Goal: Information Seeking & Learning: Learn about a topic

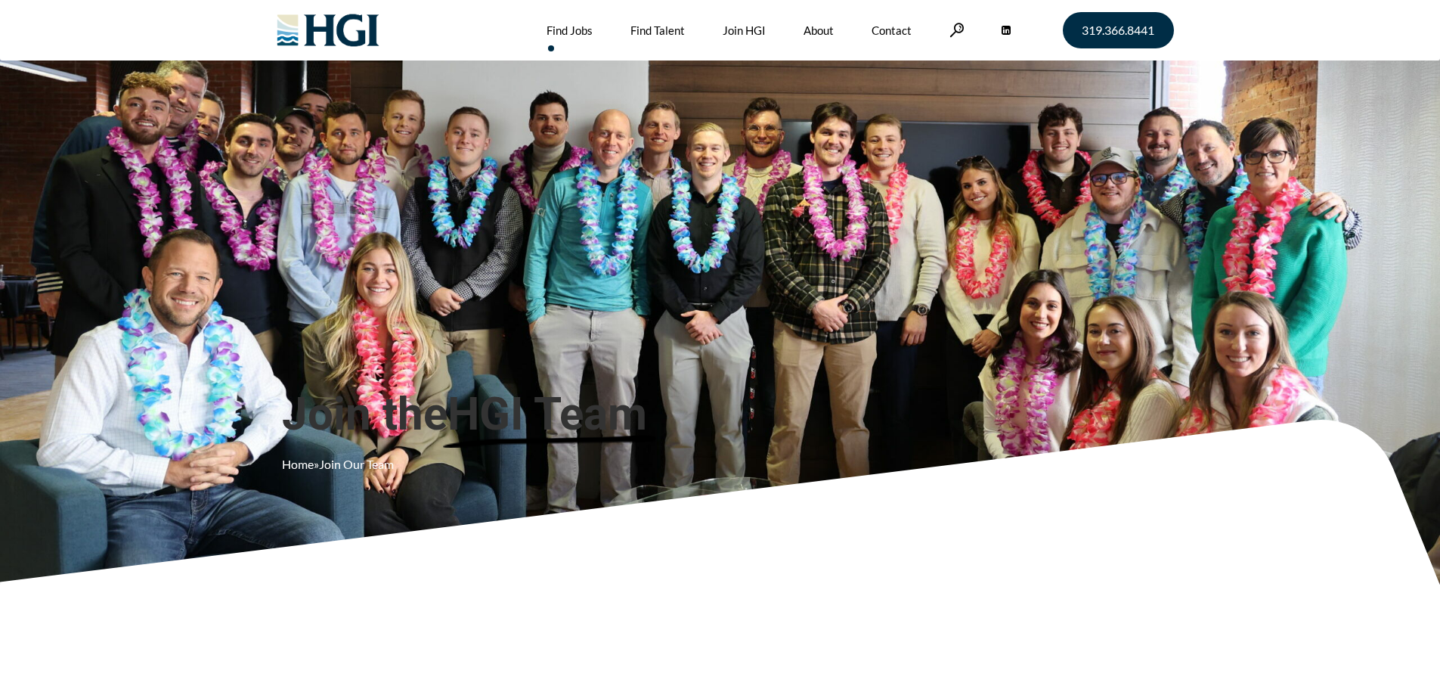
click at [557, 28] on link "Find Jobs" at bounding box center [570, 30] width 46 height 60
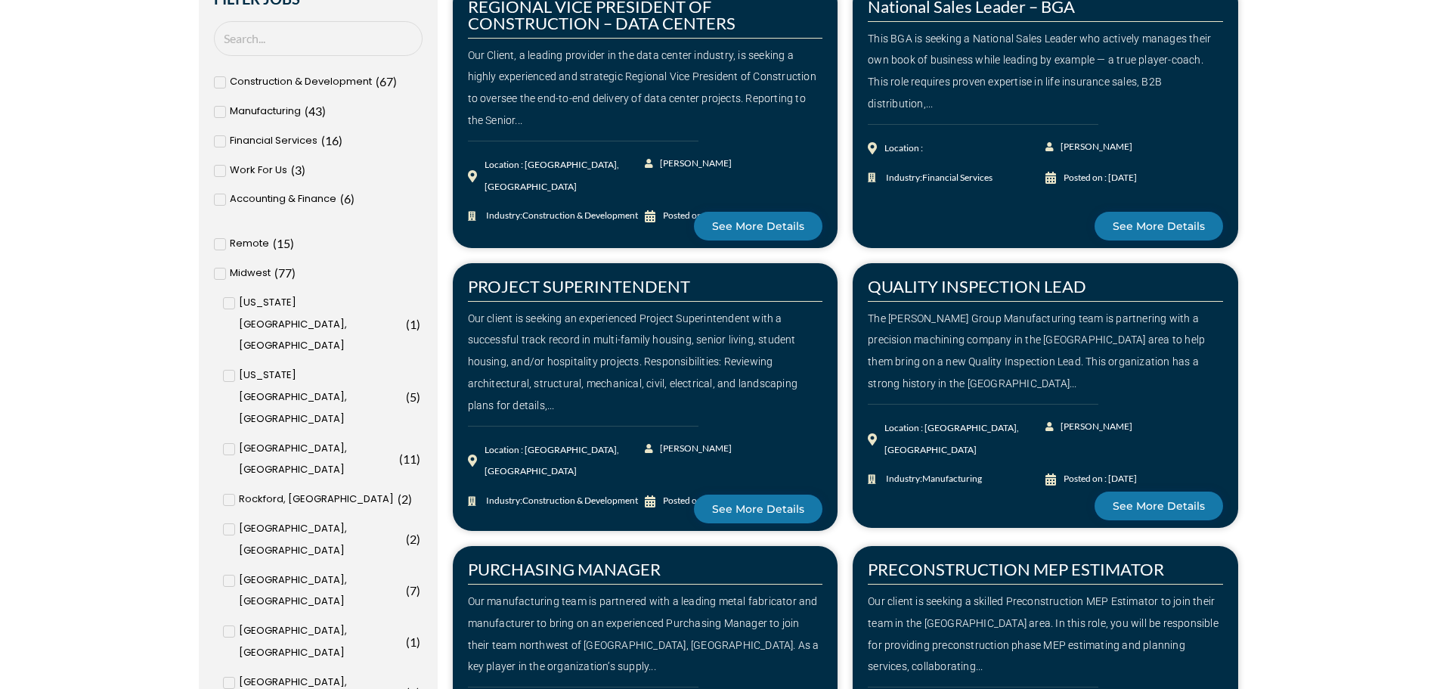
scroll to position [681, 0]
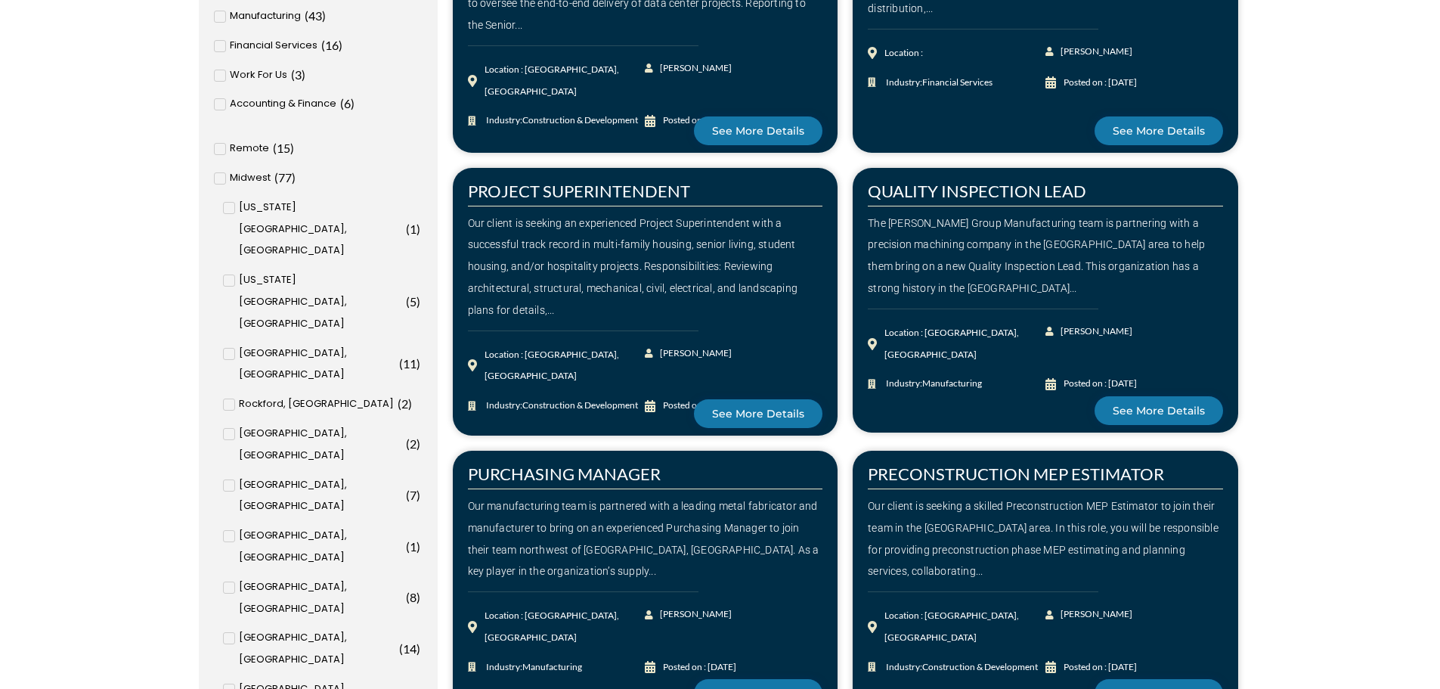
click at [221, 145] on icon at bounding box center [219, 148] width 5 height 9
click at [0, 0] on input "Remote ( 15 )" at bounding box center [0, 0] width 0 height 0
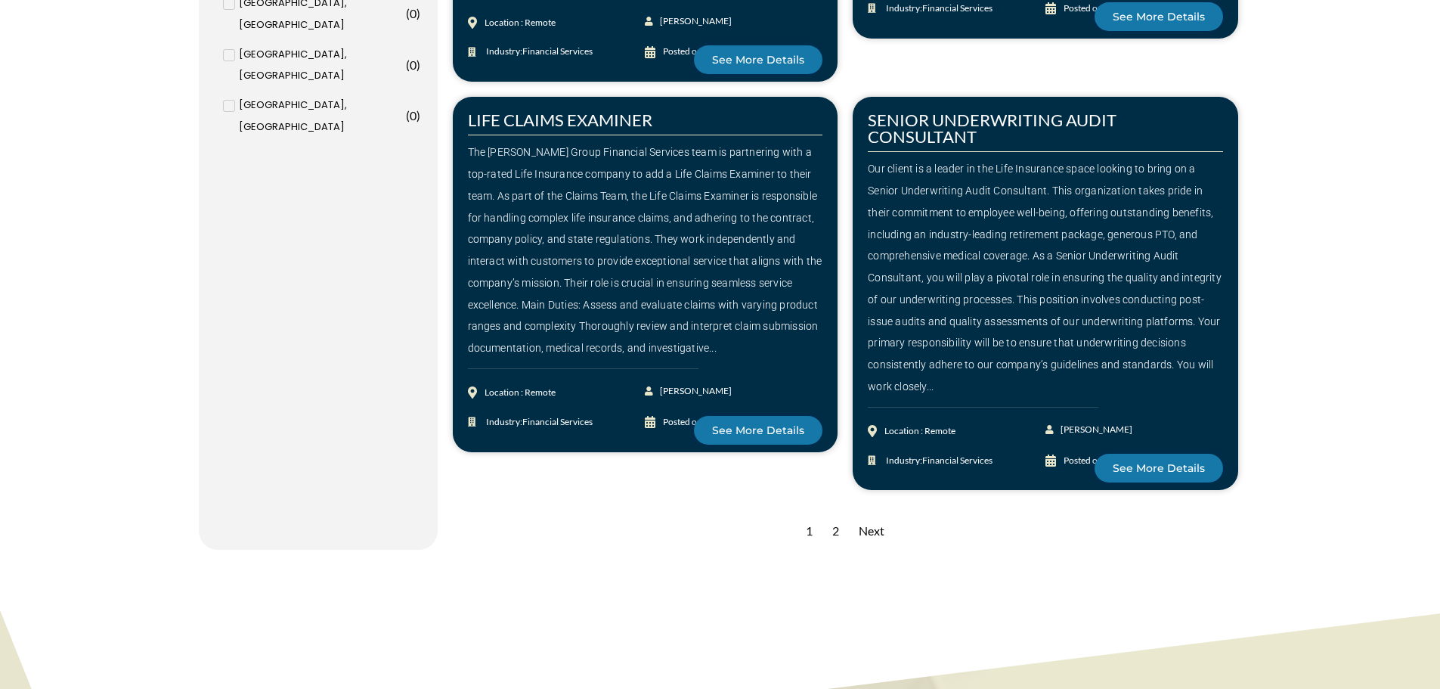
scroll to position [2086, 0]
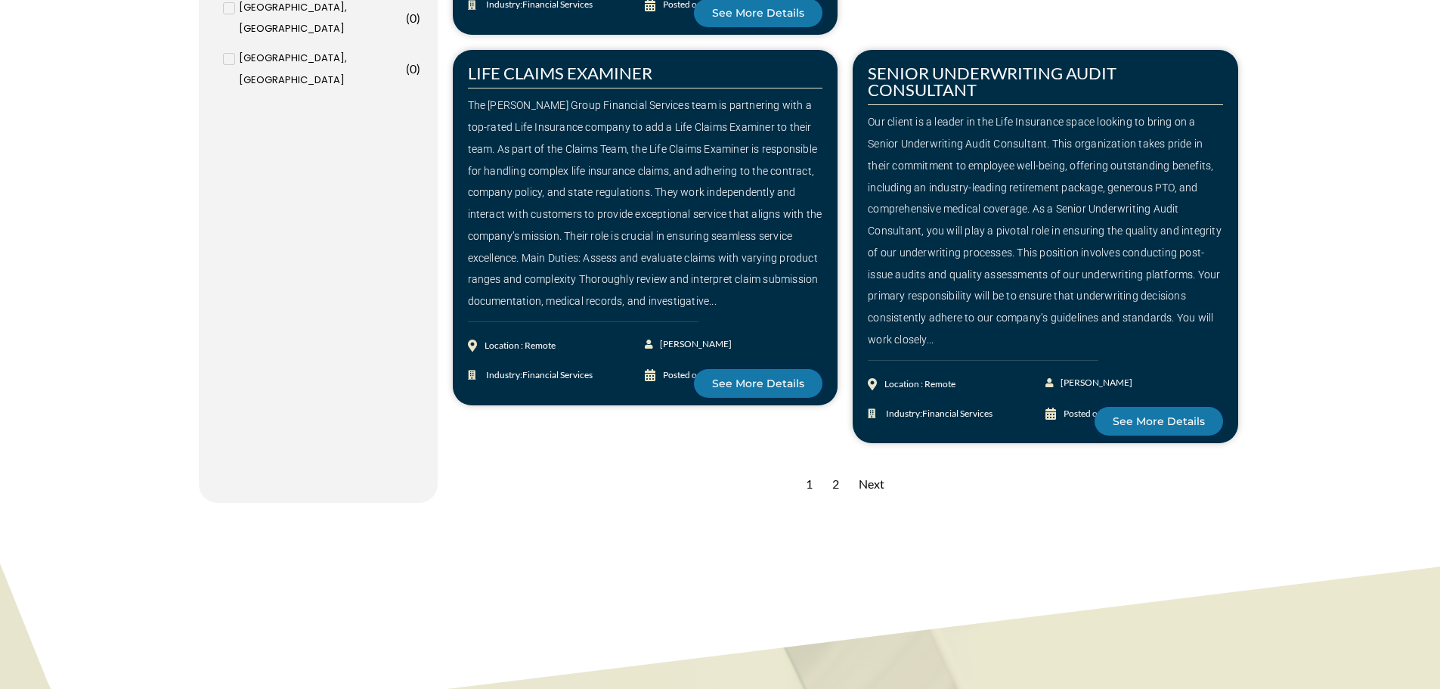
click at [878, 485] on div "Next" at bounding box center [871, 484] width 41 height 37
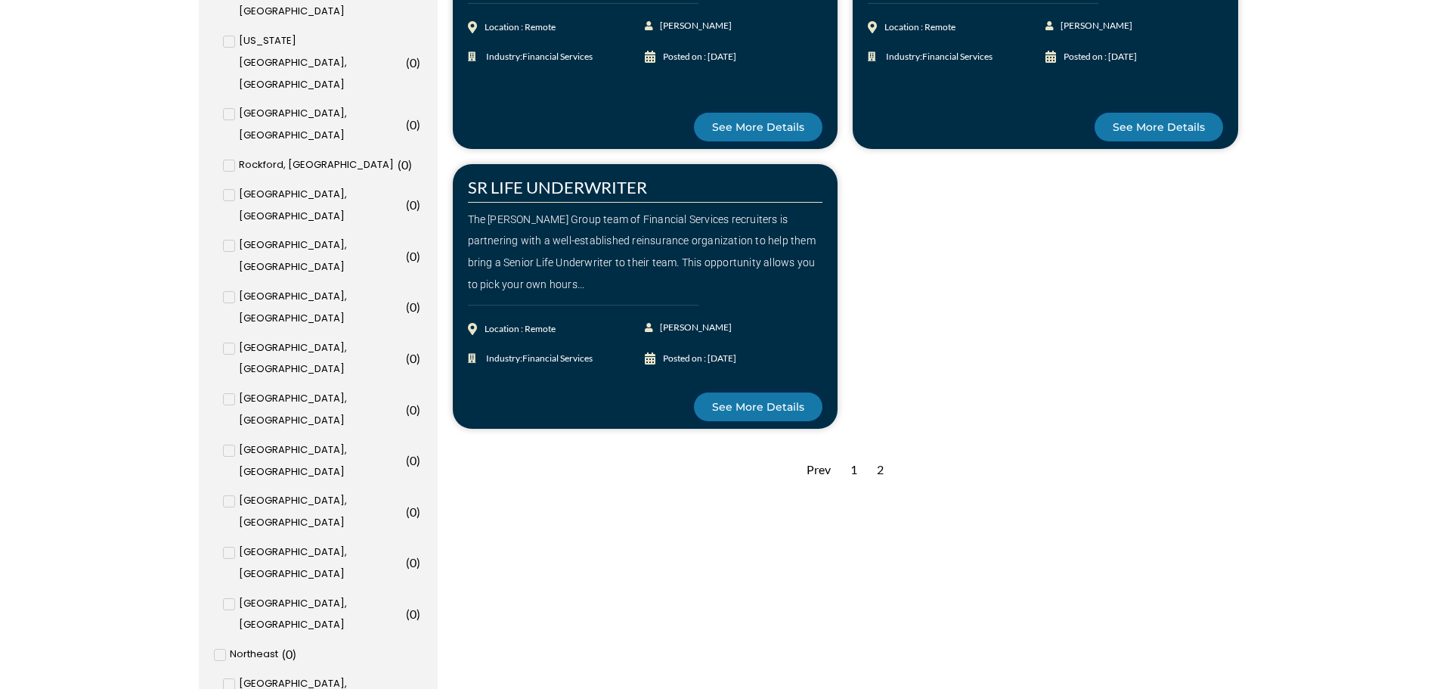
scroll to position [983, 0]
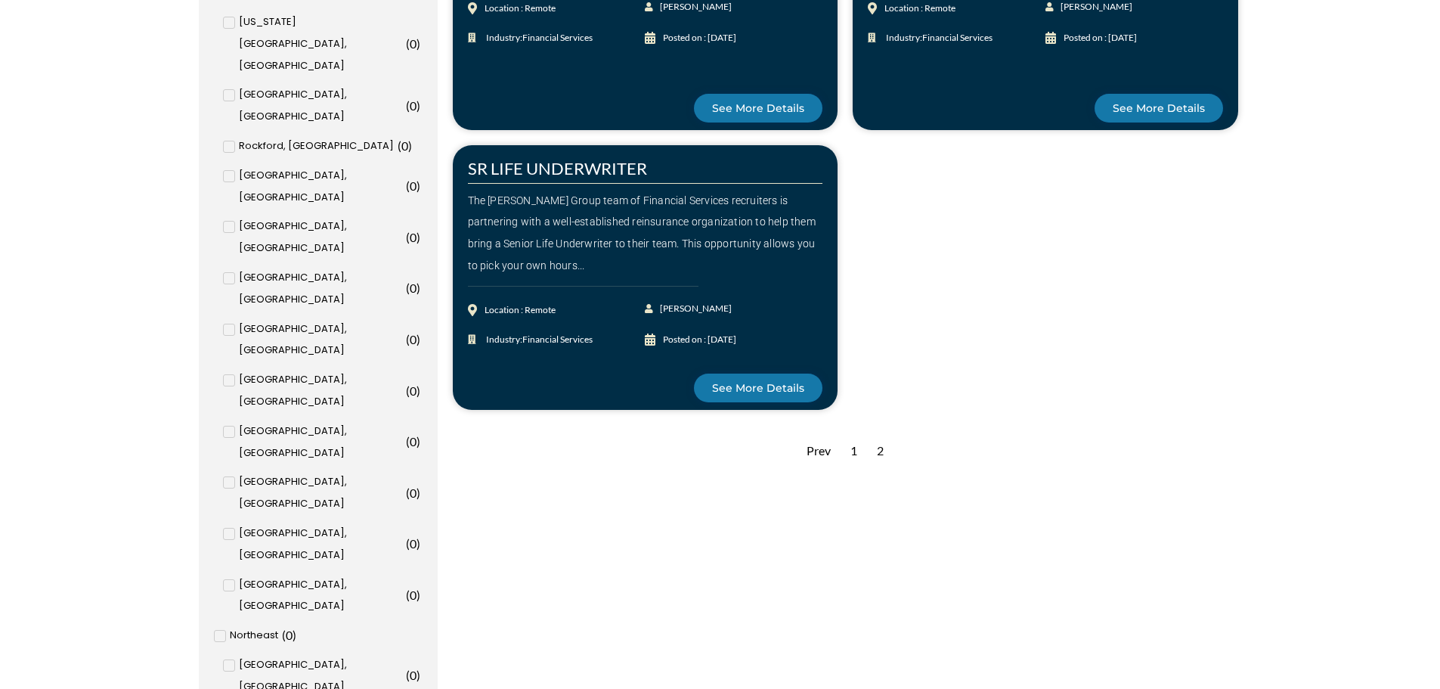
click at [817, 449] on div "Prev" at bounding box center [818, 451] width 39 height 37
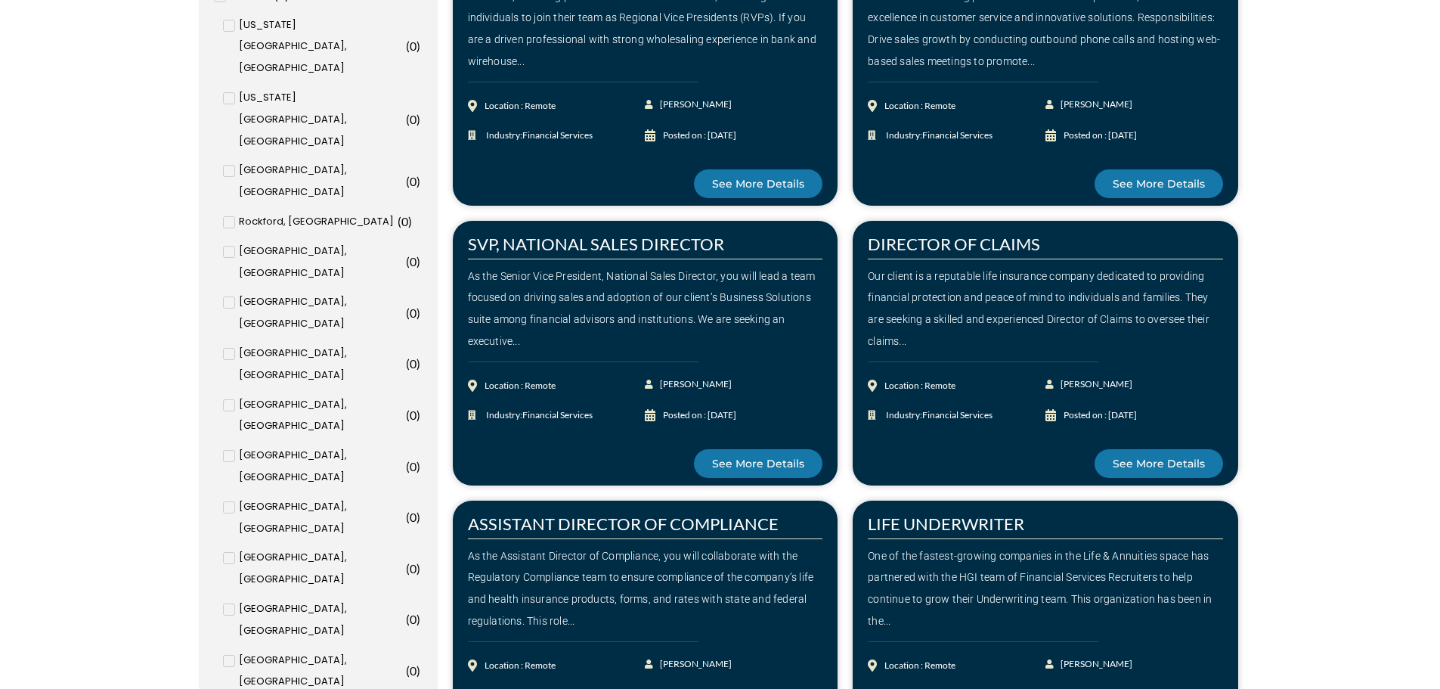
scroll to position [1210, 0]
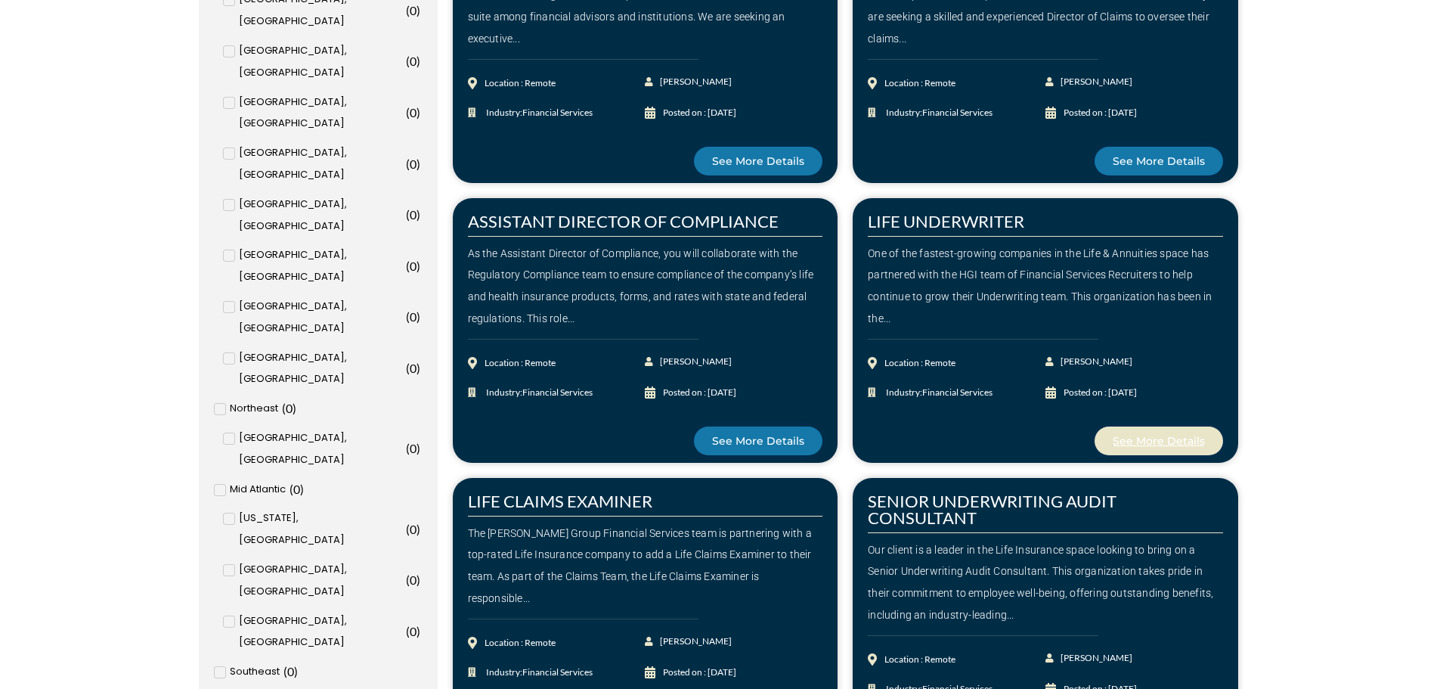
click at [1161, 442] on span "See More Details" at bounding box center [1159, 441] width 92 height 11
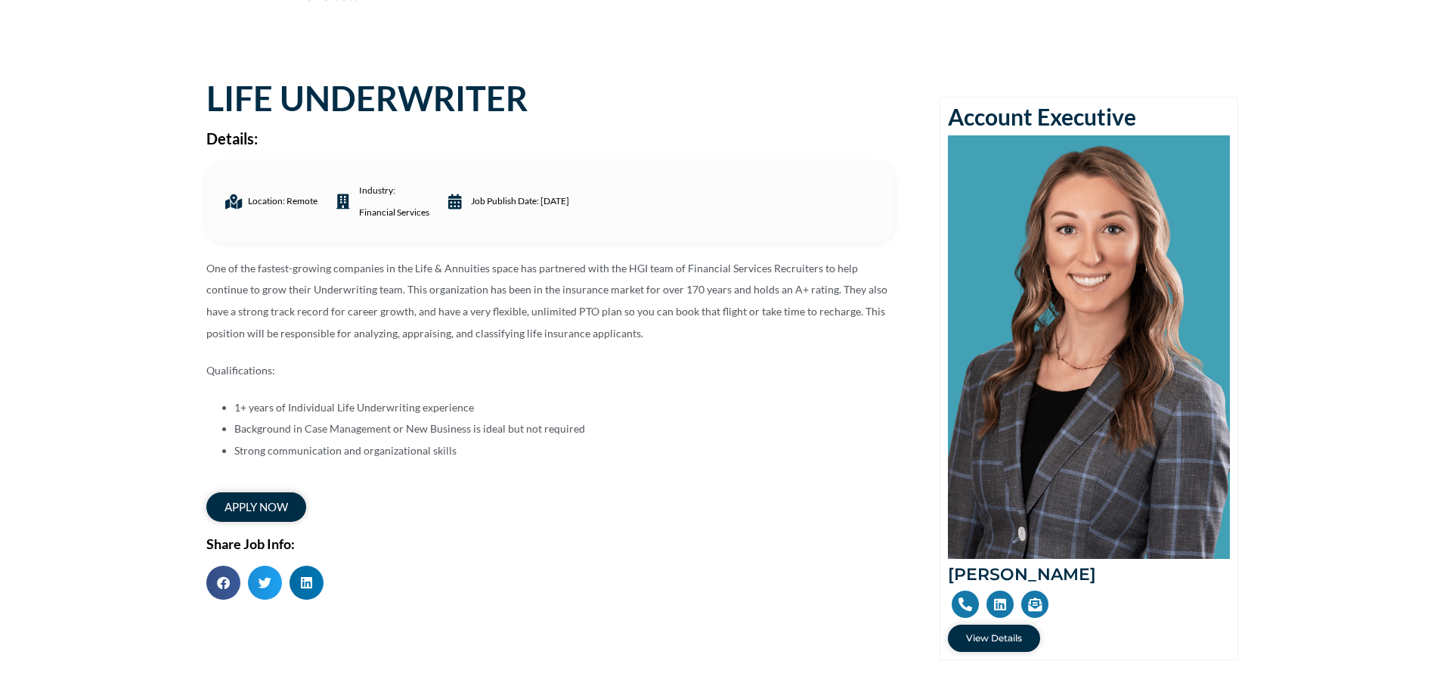
scroll to position [76, 0]
